Goal: Find specific page/section: Find specific page/section

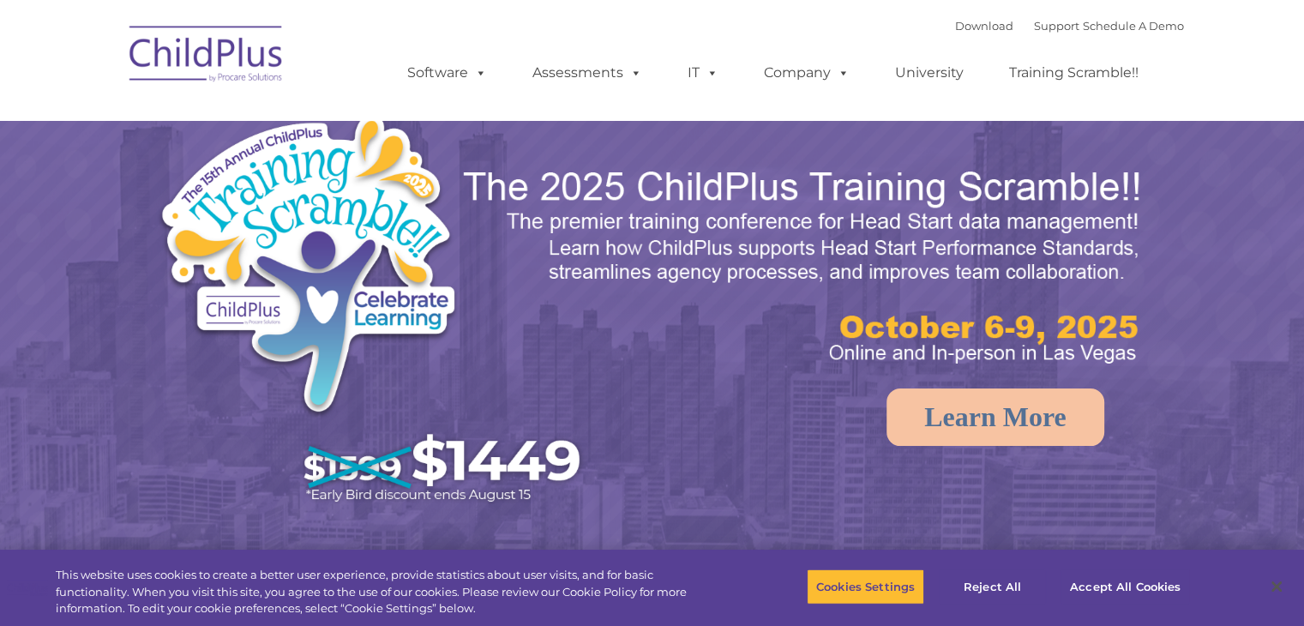
select select "MEDIUM"
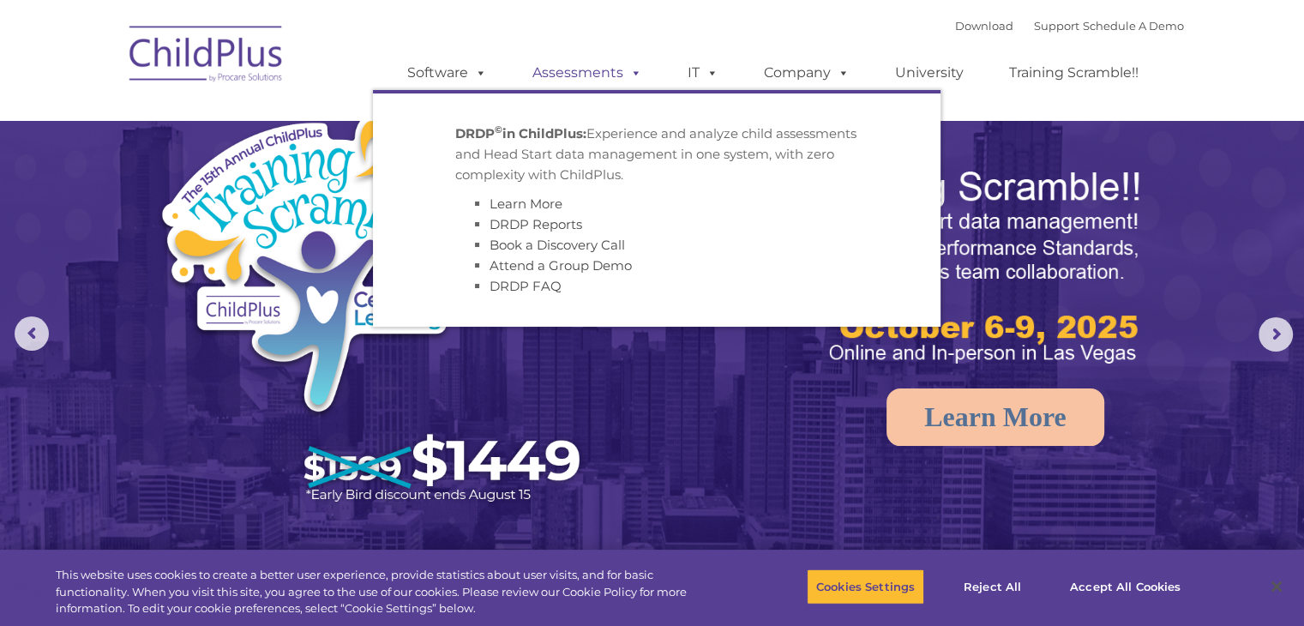
click at [594, 69] on link "Assessments" at bounding box center [587, 73] width 144 height 34
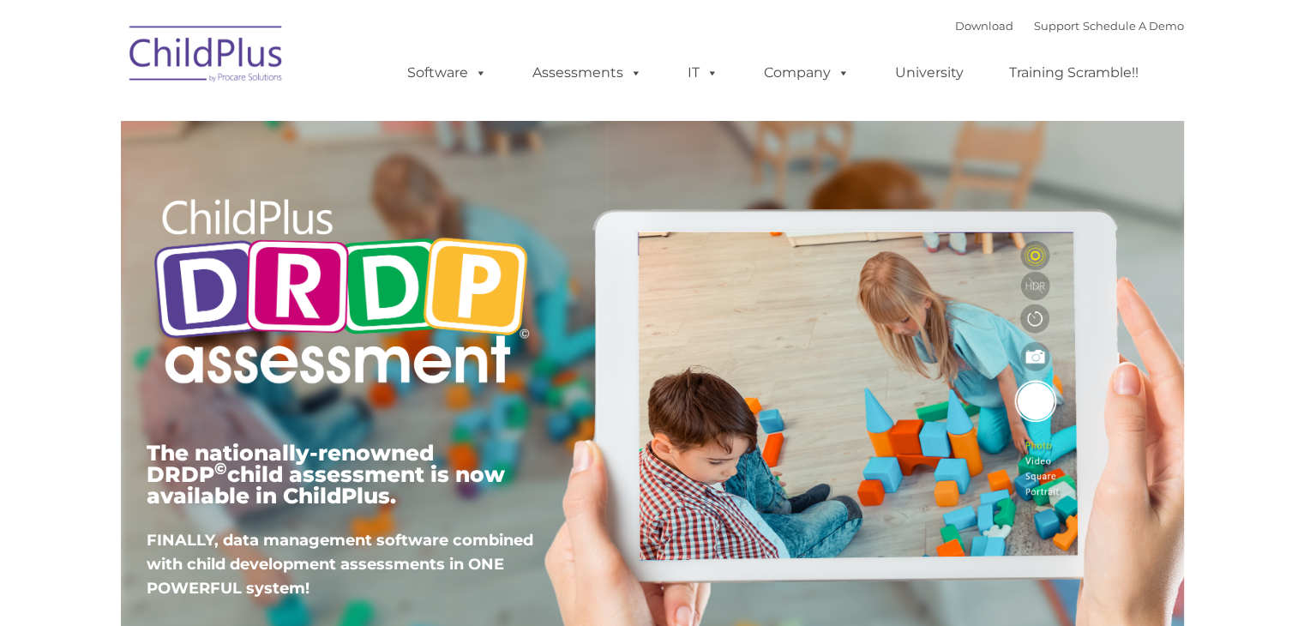
type input ""
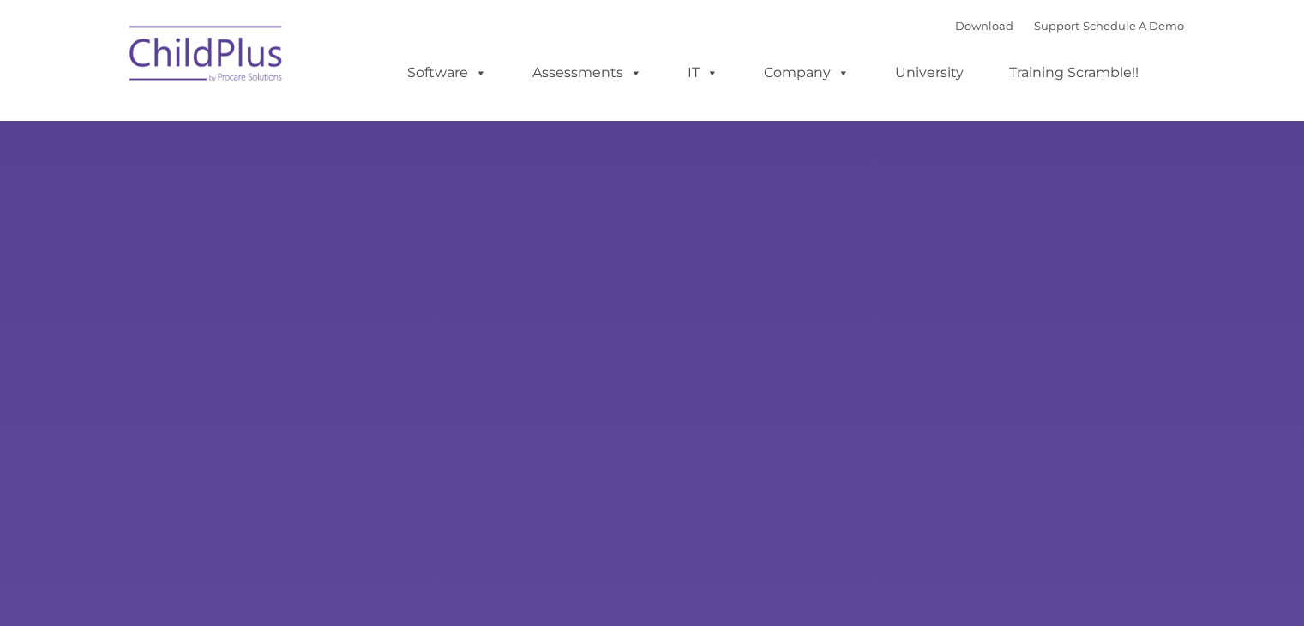
type input ""
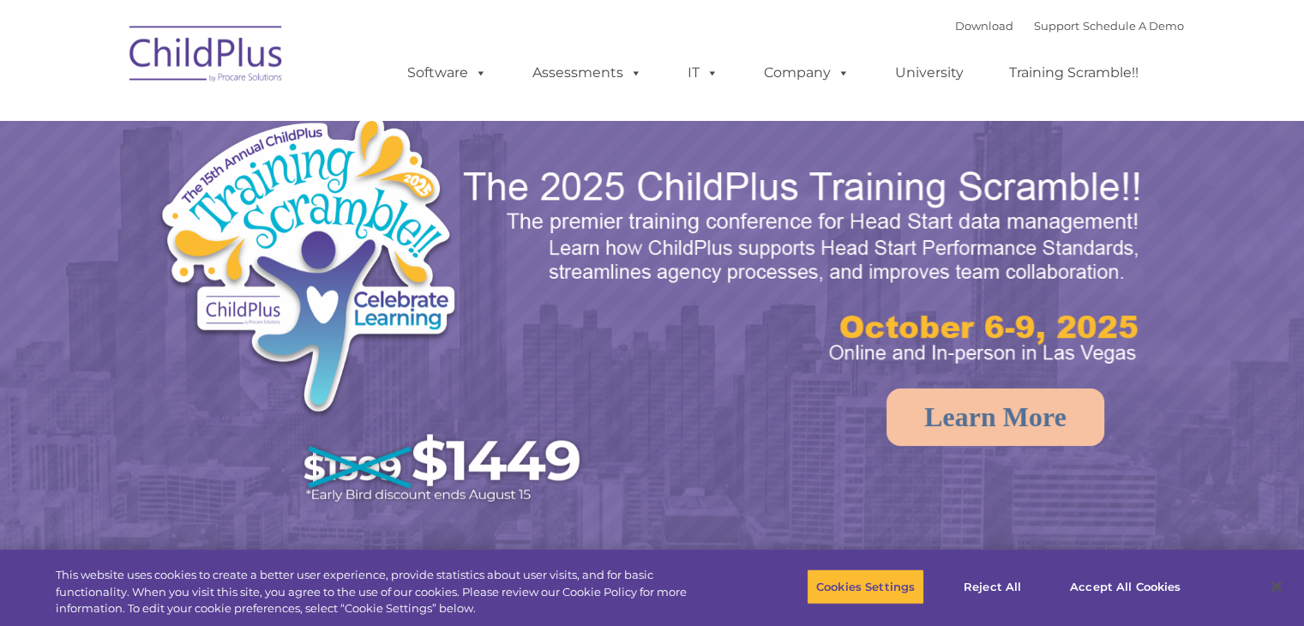
select select "MEDIUM"
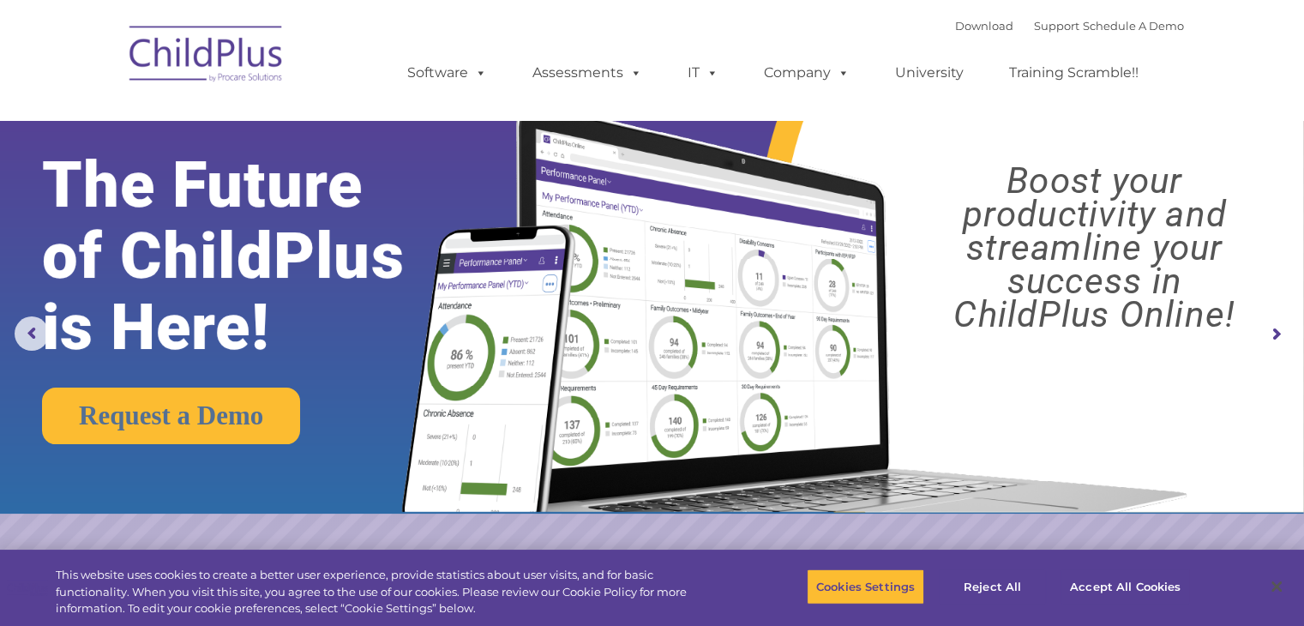
click at [223, 42] on img at bounding box center [206, 57] width 171 height 86
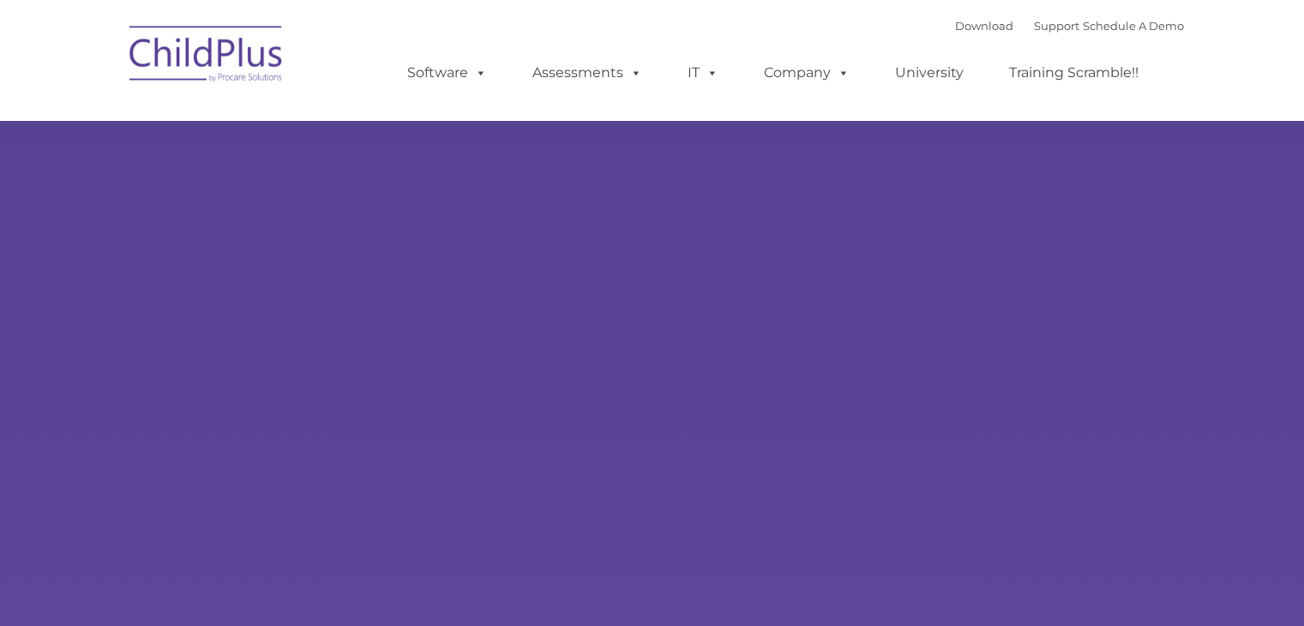
type input ""
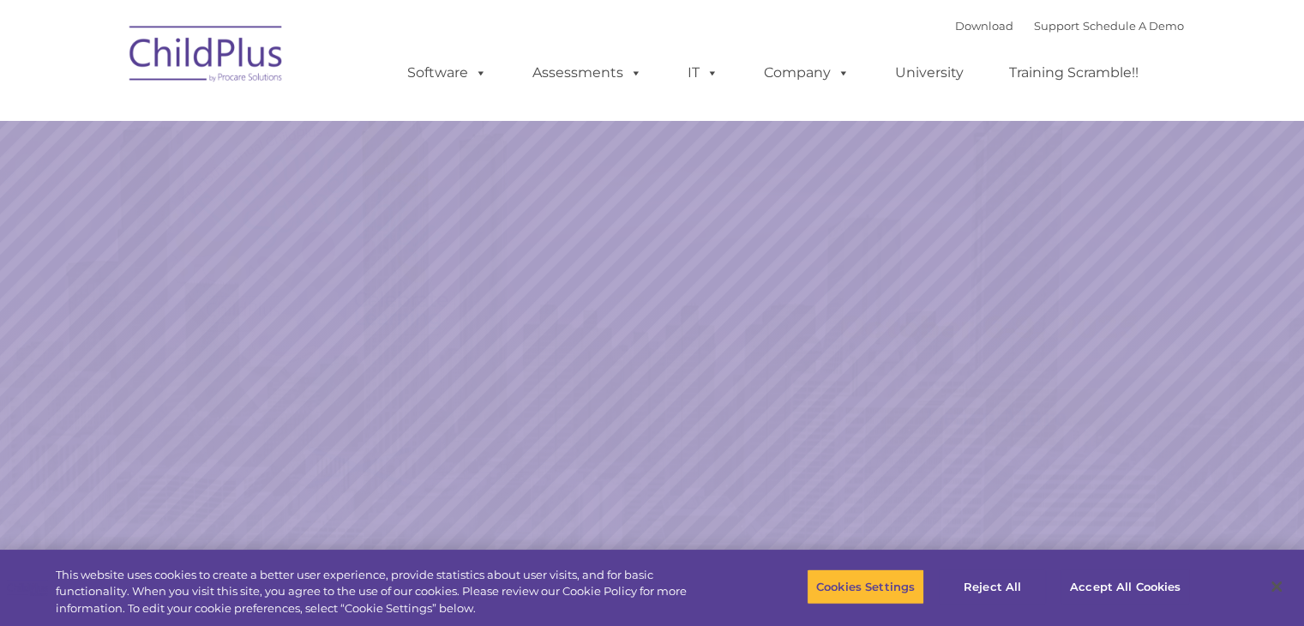
select select "MEDIUM"
